Goal: Information Seeking & Learning: Learn about a topic

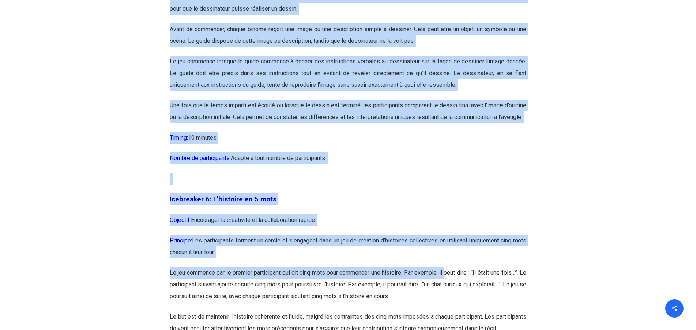
scroll to position [1493, 0]
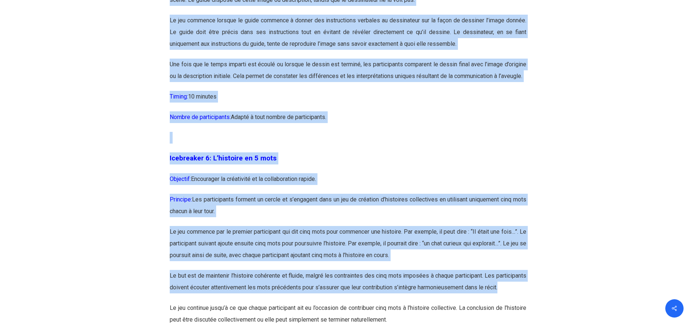
drag, startPoint x: 164, startPoint y: 38, endPoint x: 516, endPoint y: 280, distance: 427.6
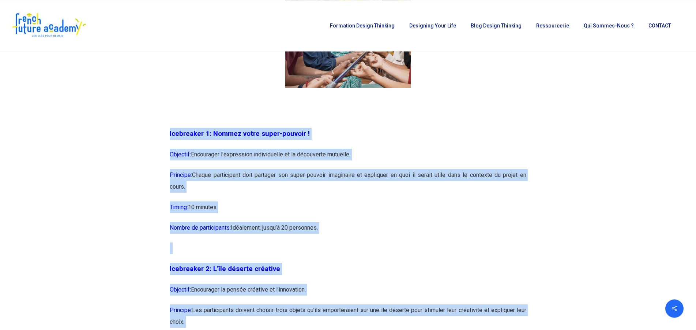
scroll to position [485, 0]
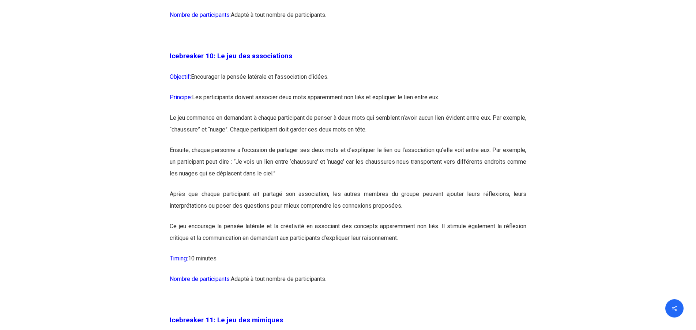
scroll to position [2612, 0]
drag, startPoint x: 171, startPoint y: 75, endPoint x: 438, endPoint y: 314, distance: 358.6
copy div "loremipsu 96: Do sit ame consectetura Elitsedd: Eiusmodtem in utlabo etdolore m…"
click at [393, 112] on p "Principe: Les participants doivent associer deux mots apparemment non liés et e…" at bounding box center [348, 101] width 357 height 20
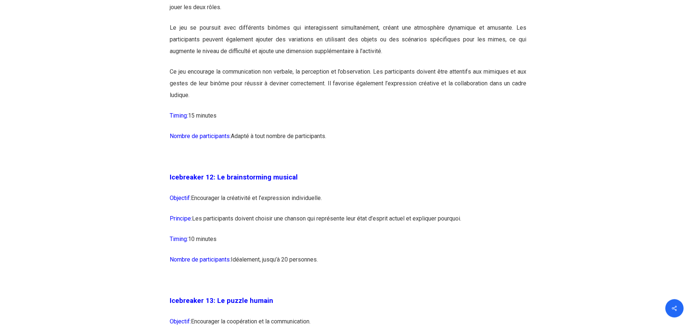
scroll to position [3097, 0]
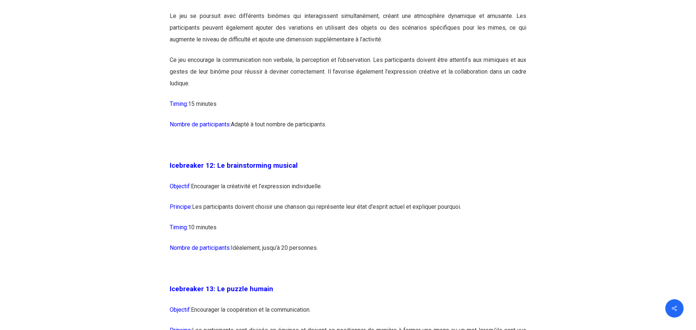
drag, startPoint x: 158, startPoint y: 182, endPoint x: 256, endPoint y: 207, distance: 102.0
click at [350, 221] on p "Principe: Les participants doivent choisir une chanson qui représente leur état…" at bounding box center [348, 211] width 357 height 20
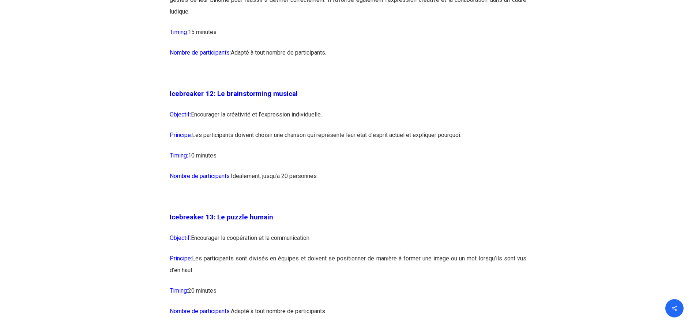
scroll to position [3172, 0]
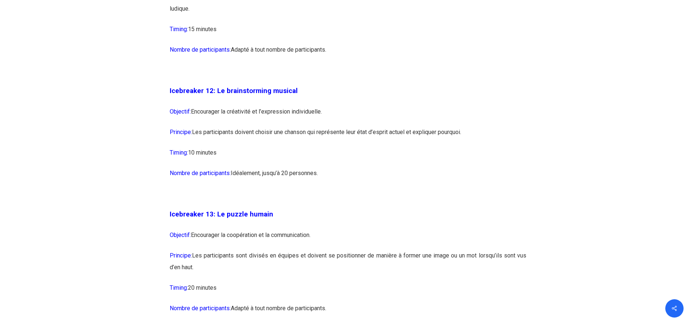
drag, startPoint x: 168, startPoint y: 110, endPoint x: 353, endPoint y: 199, distance: 205.4
copy div "Icebreaker 12: Le brainstorming musical Objectif: Encourager la créativité et l…"
click at [344, 208] on p at bounding box center [348, 198] width 357 height 20
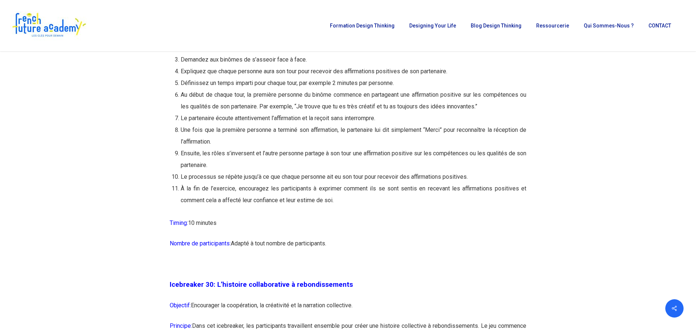
scroll to position [7053, 0]
